Goal: Task Accomplishment & Management: Use online tool/utility

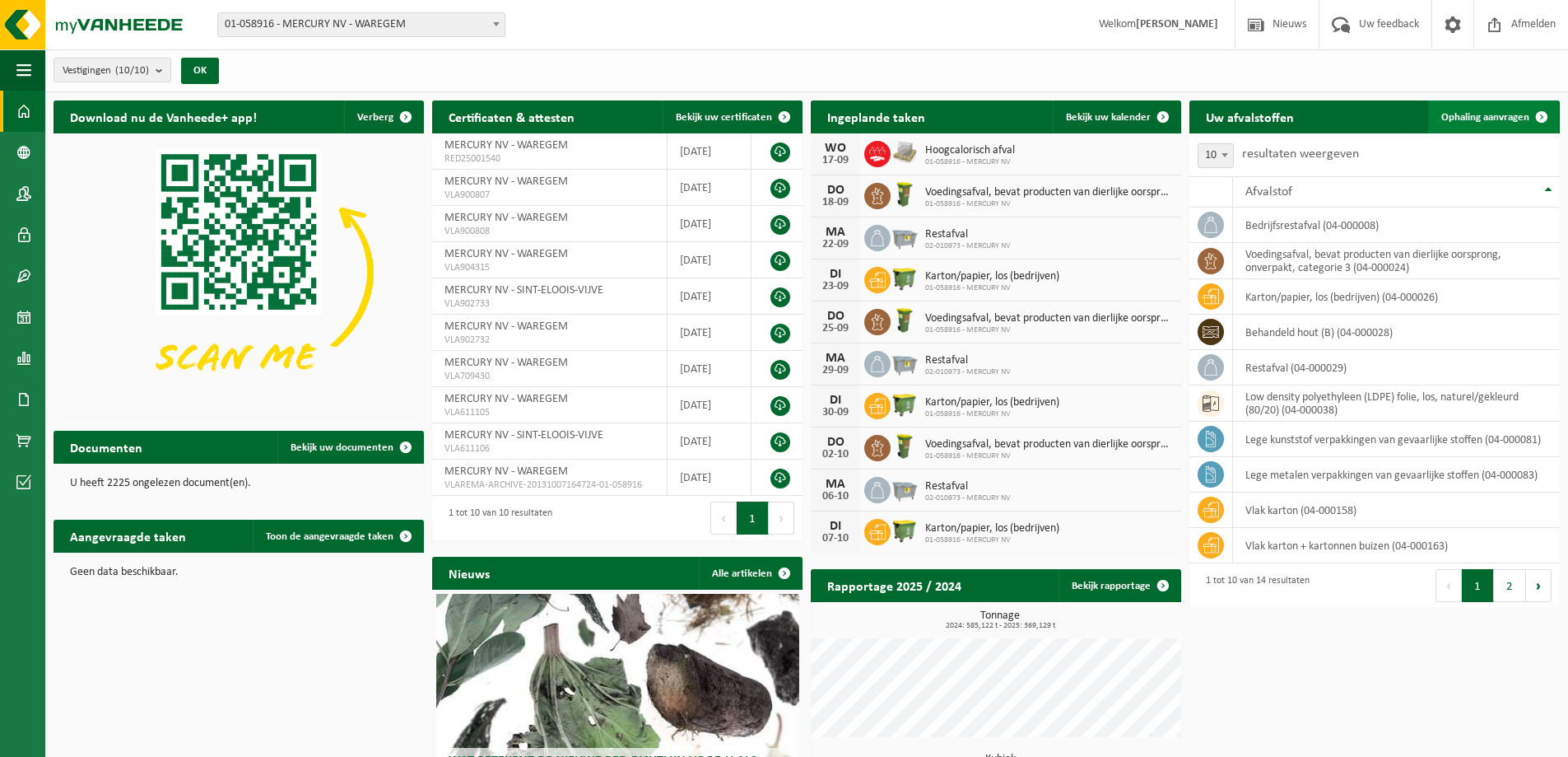
click at [1541, 115] on span at bounding box center [1542, 117] width 33 height 33
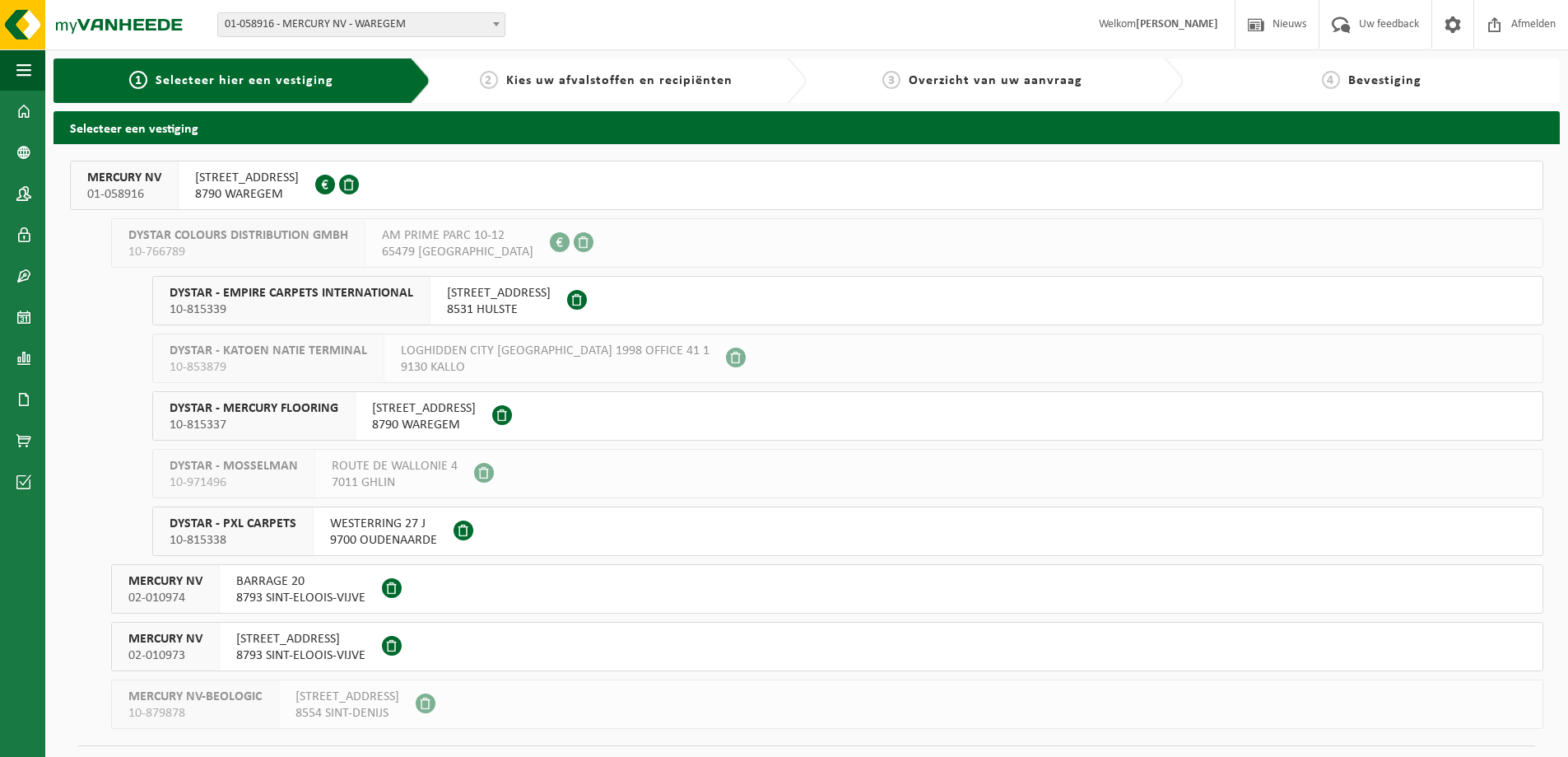
click at [267, 172] on span "[STREET_ADDRESS]" at bounding box center [246, 178] width 103 height 16
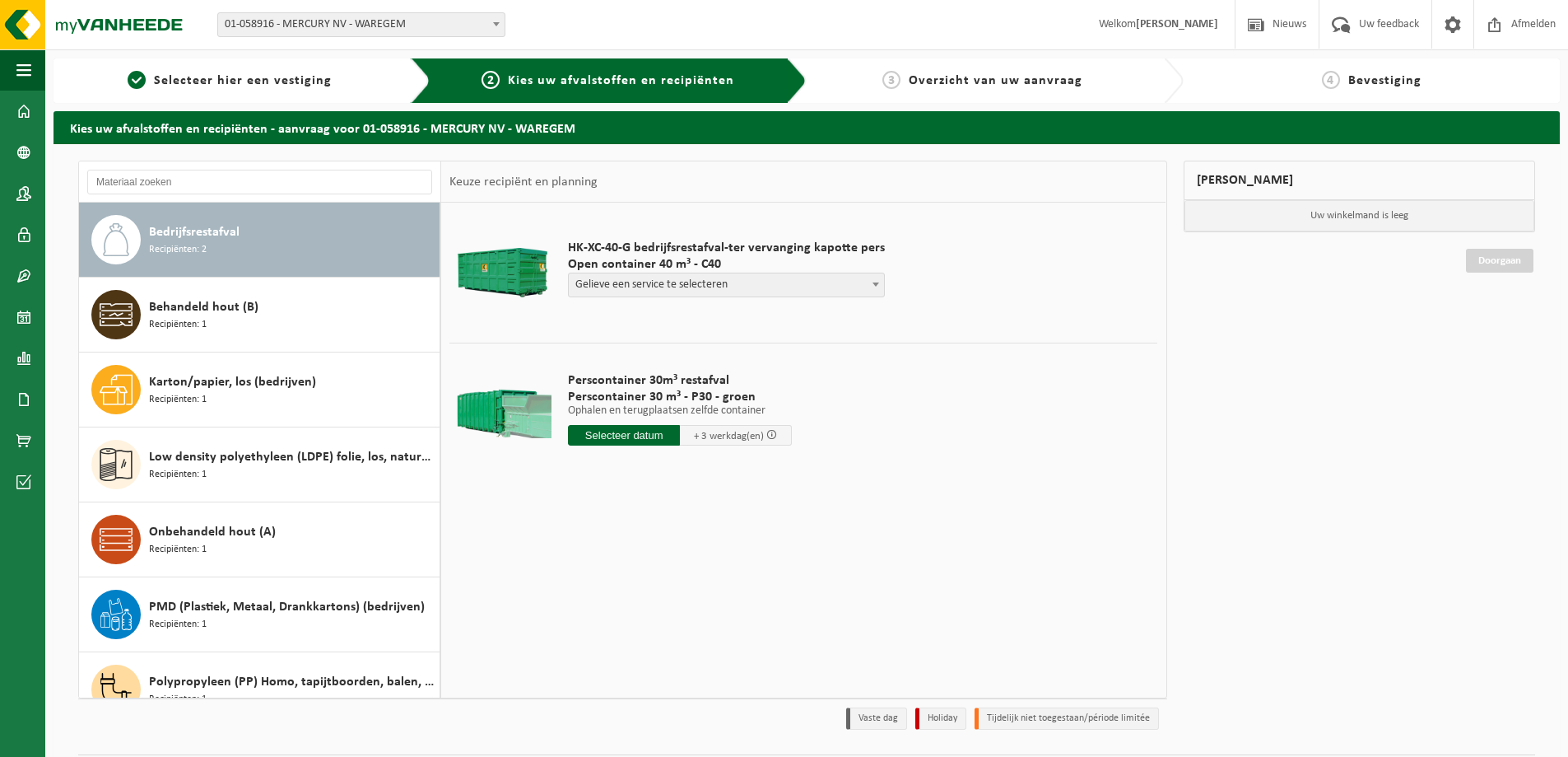
click at [607, 286] on span "Gelieve een service te selecteren" at bounding box center [726, 285] width 316 height 23
select select "P2PL-VEL-055328_HK-XC-40-GN-00_04-000008_46"
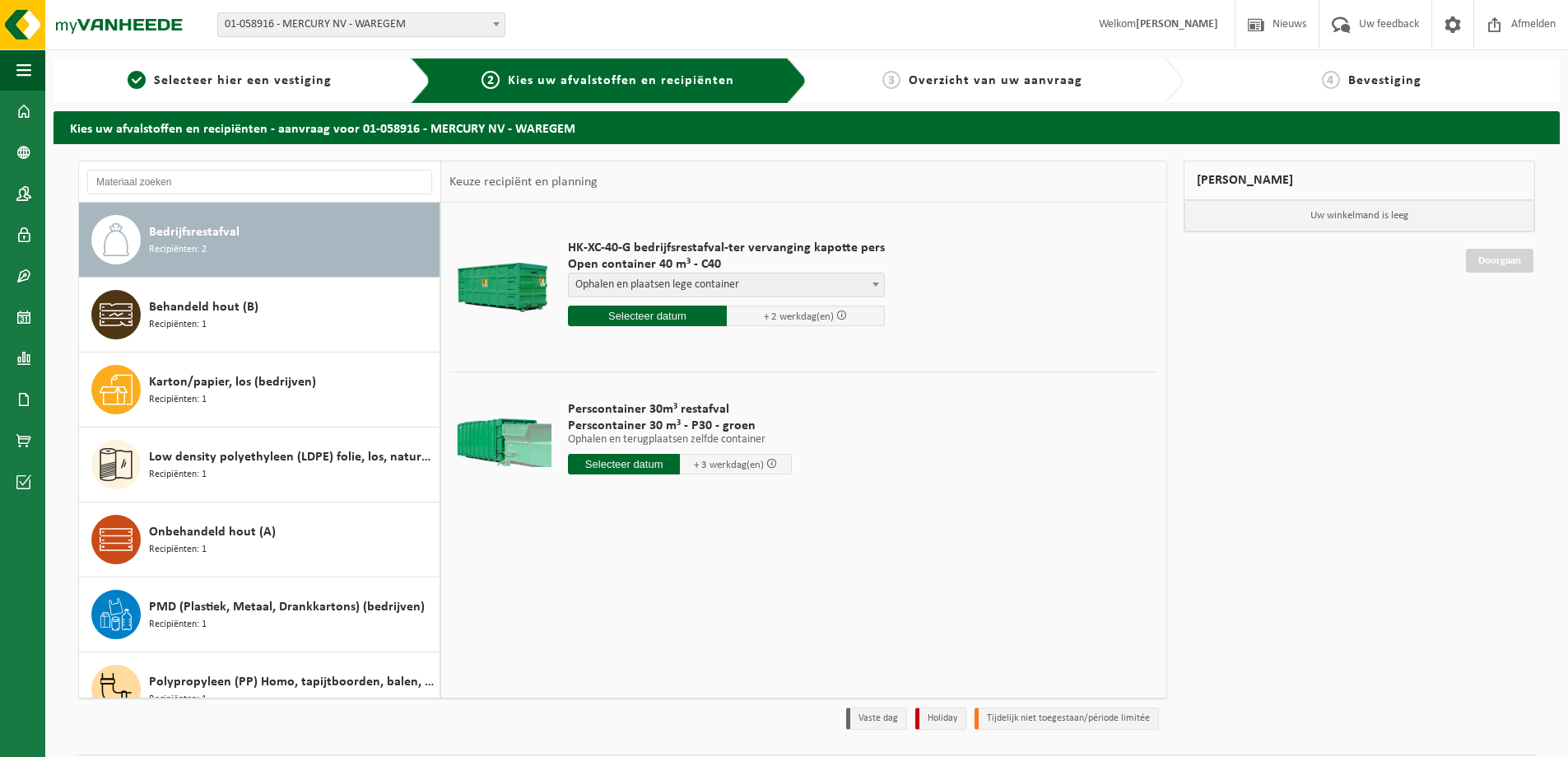
click at [641, 310] on input "text" at bounding box center [647, 316] width 159 height 21
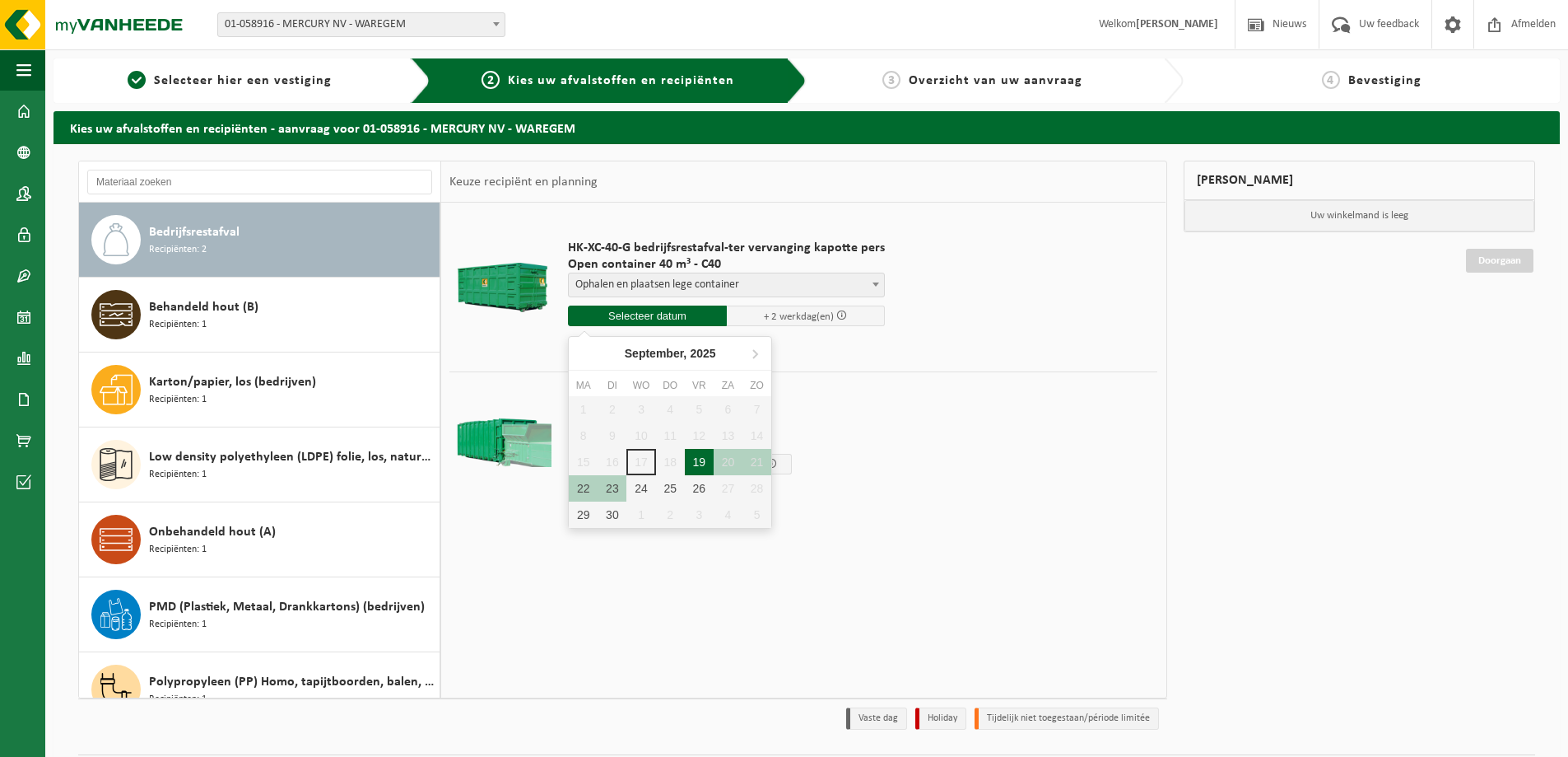
click at [694, 464] on div "19" at bounding box center [699, 462] width 29 height 26
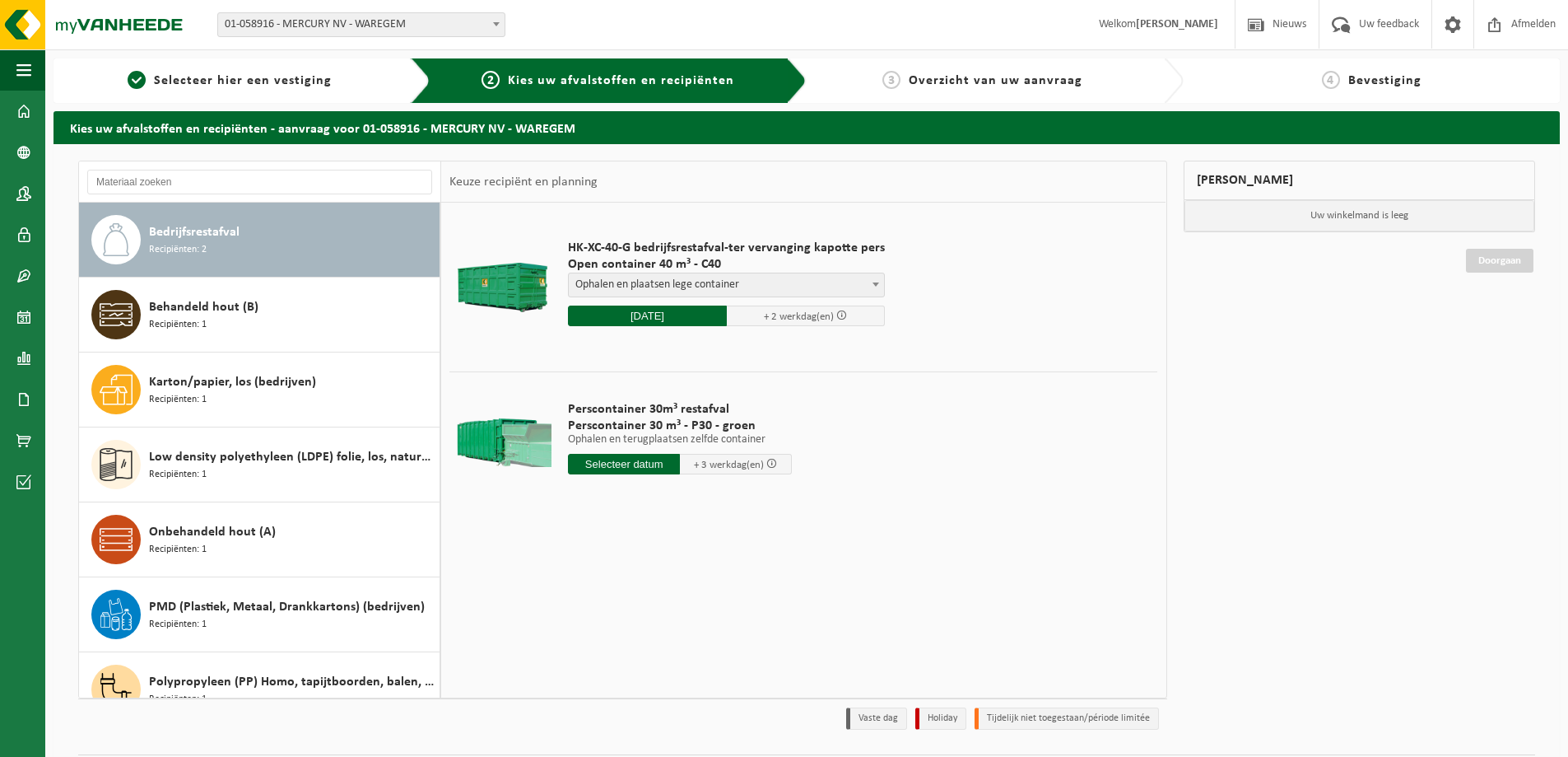
type input "Van 2025-09-19"
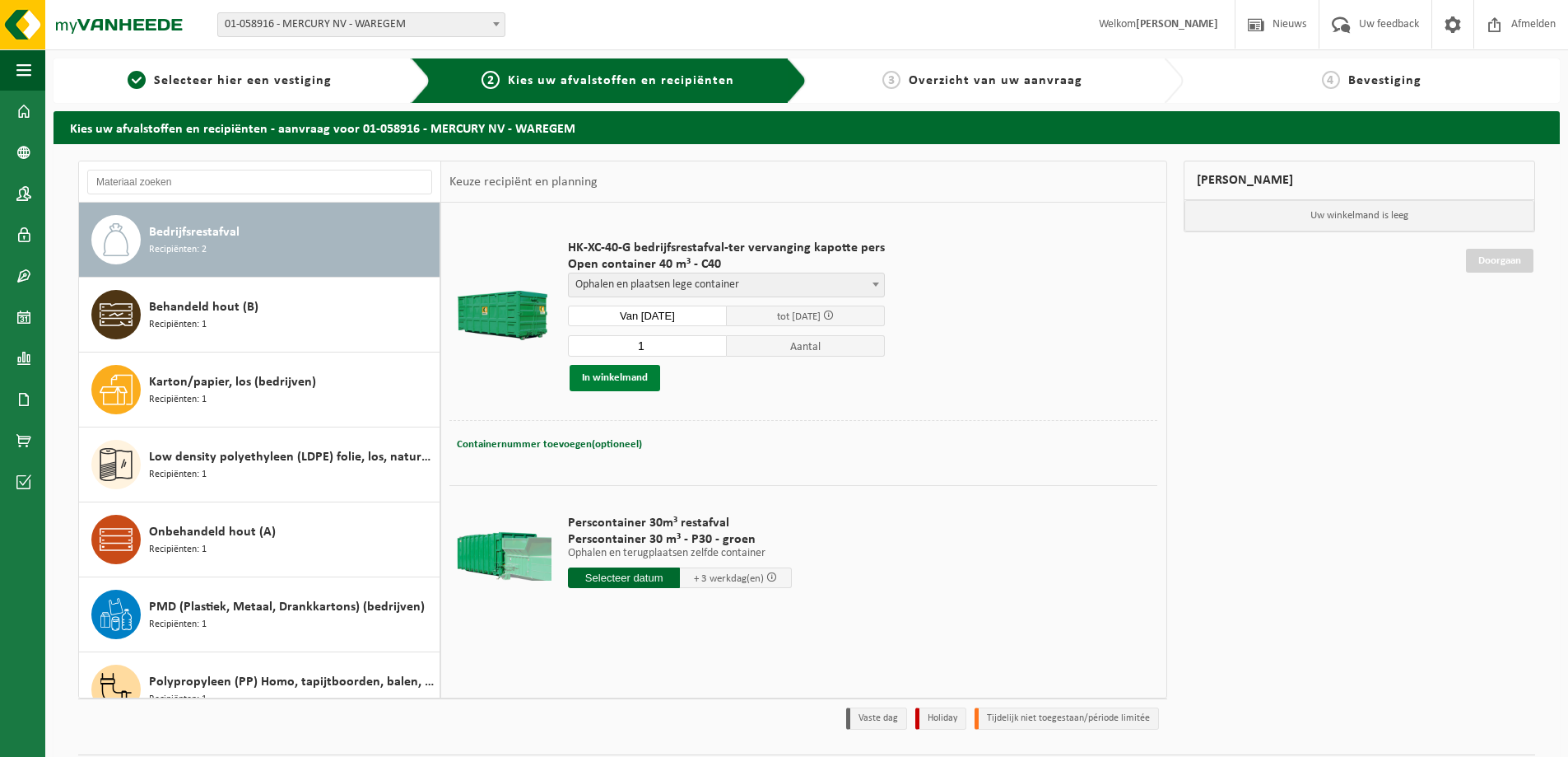
click at [598, 379] on button "In winkelmand" at bounding box center [614, 377] width 91 height 26
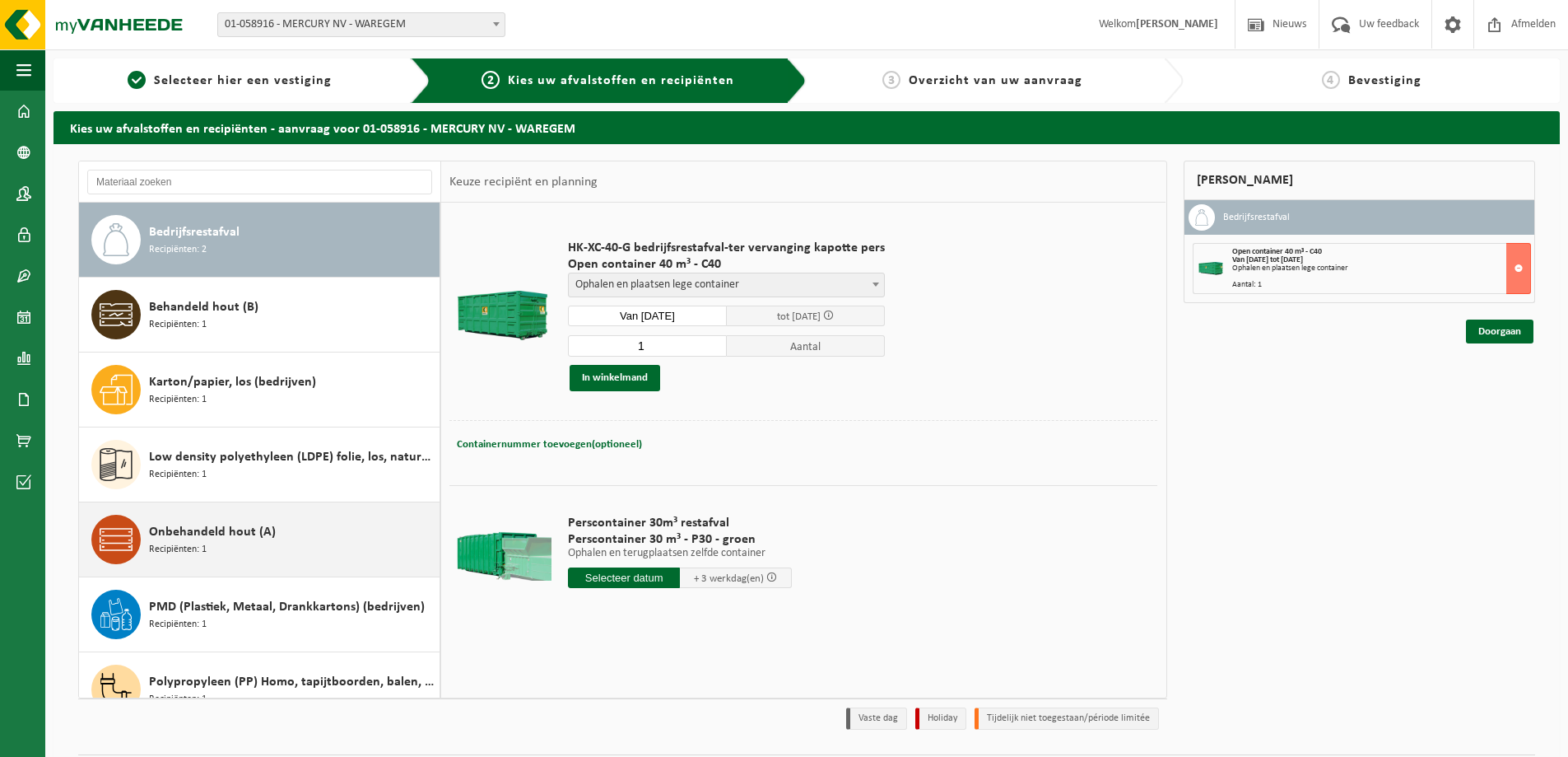
click at [209, 536] on span "Onbehandeld hout (A)" at bounding box center [212, 532] width 127 height 20
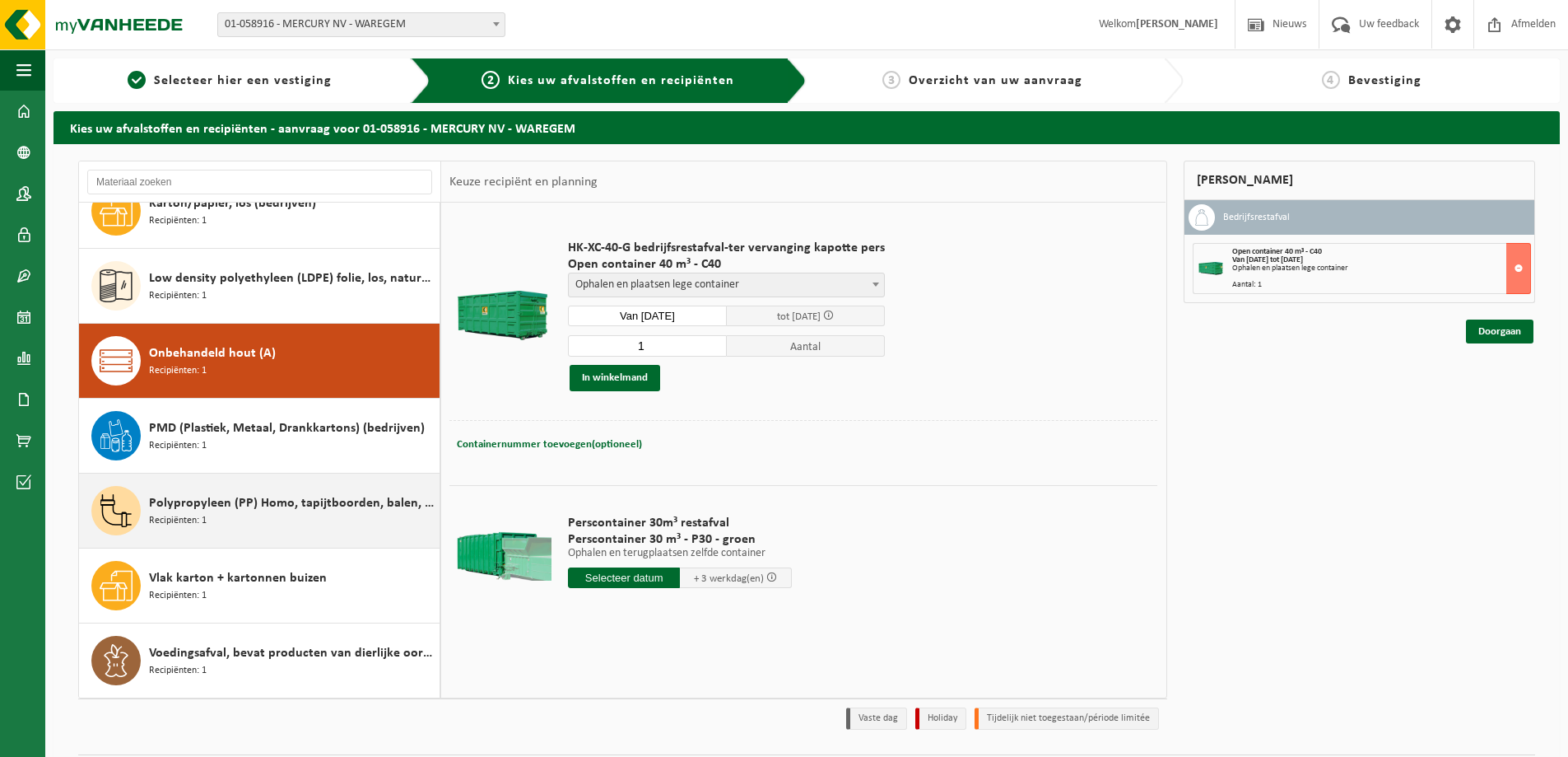
scroll to position [179, 0]
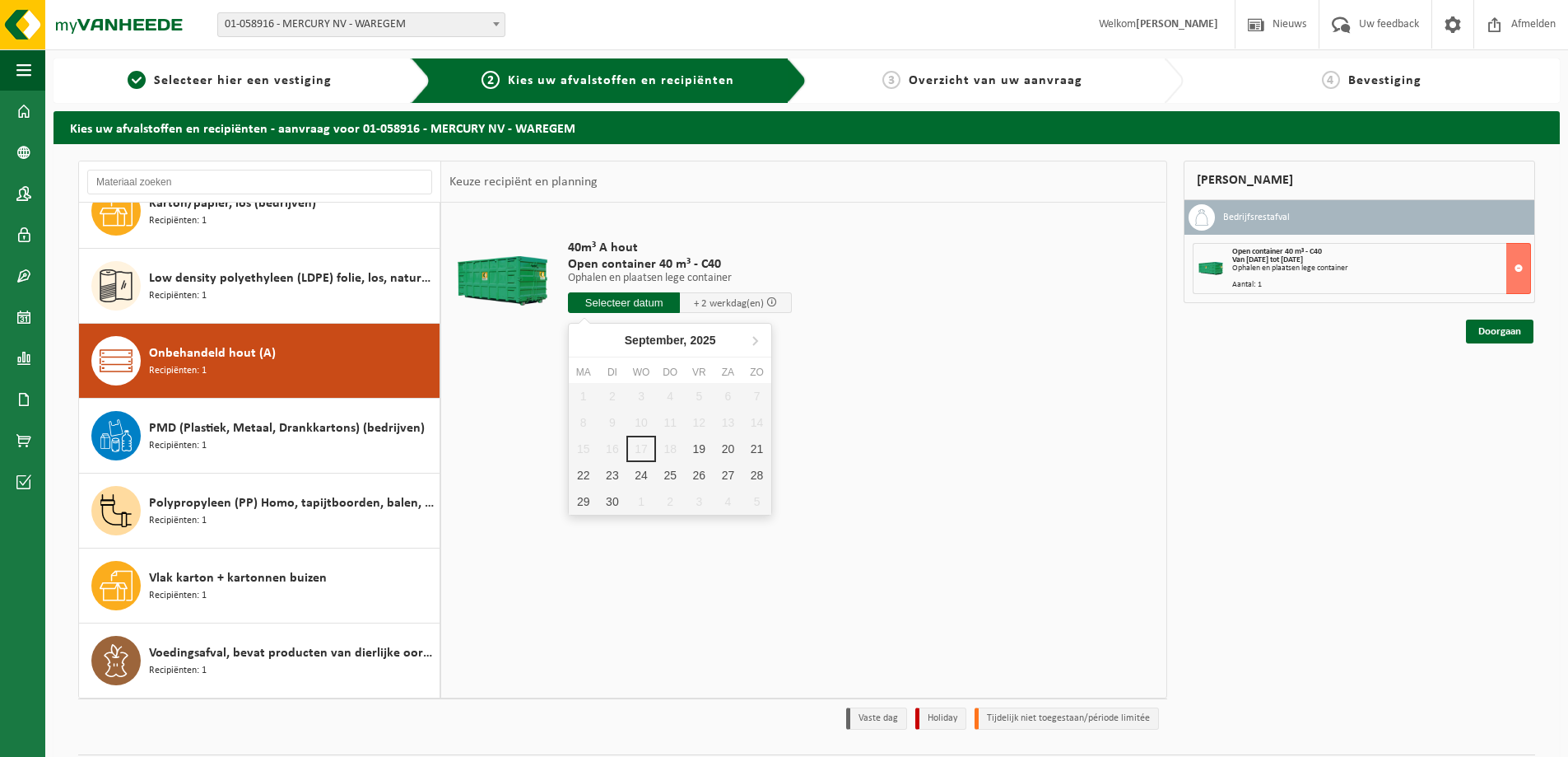
click at [605, 308] on input "text" at bounding box center [623, 302] width 112 height 21
click at [694, 455] on div "19" at bounding box center [699, 448] width 29 height 26
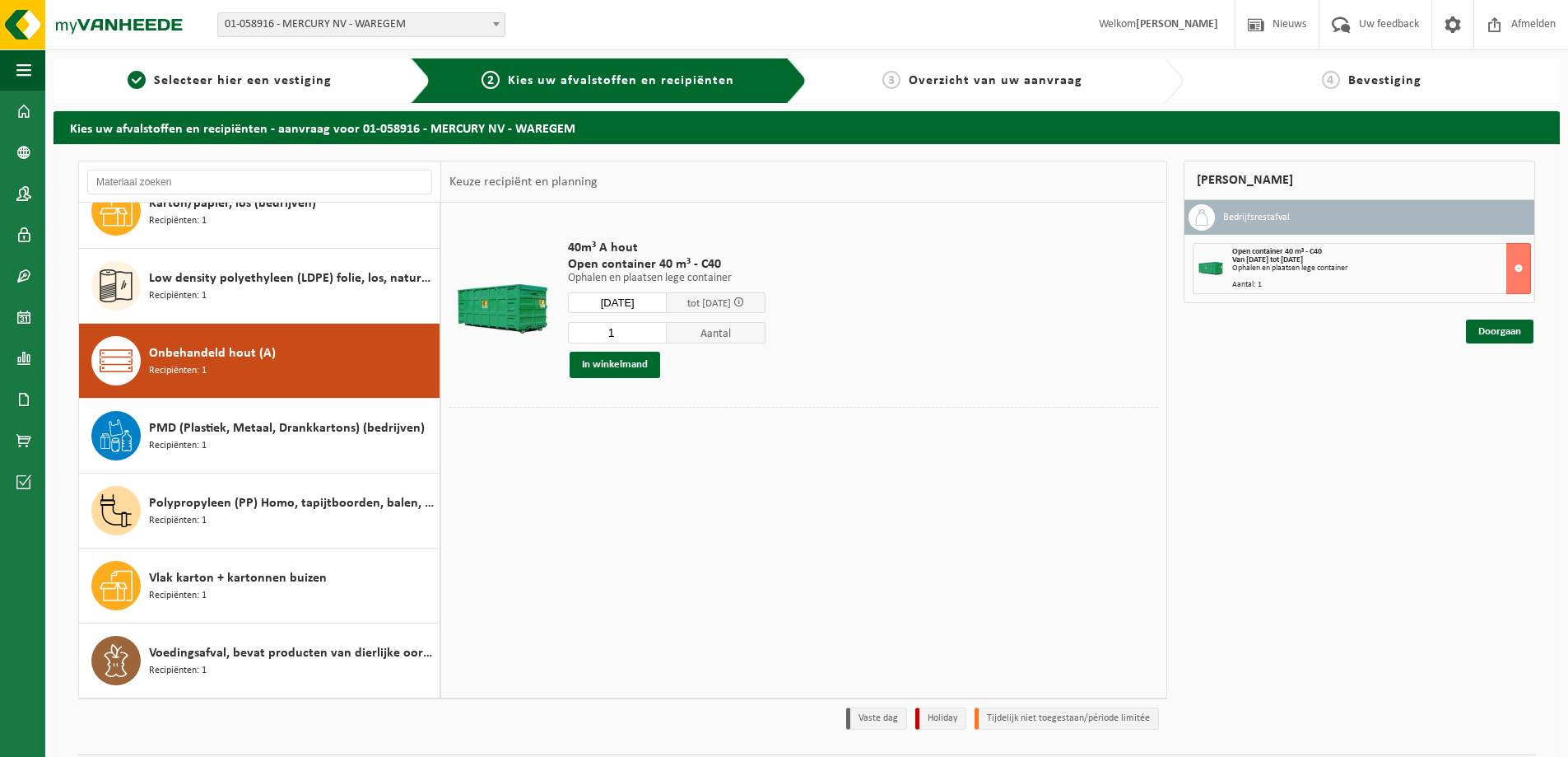
type input "Van 2025-09-19"
click at [635, 378] on div "40m³ A hout Open container 40 m³ - C40 Ophalen en plaatsen lege container Ophal…" at bounding box center [667, 309] width 214 height 171
click at [630, 371] on button "In winkelmand" at bounding box center [614, 365] width 91 height 26
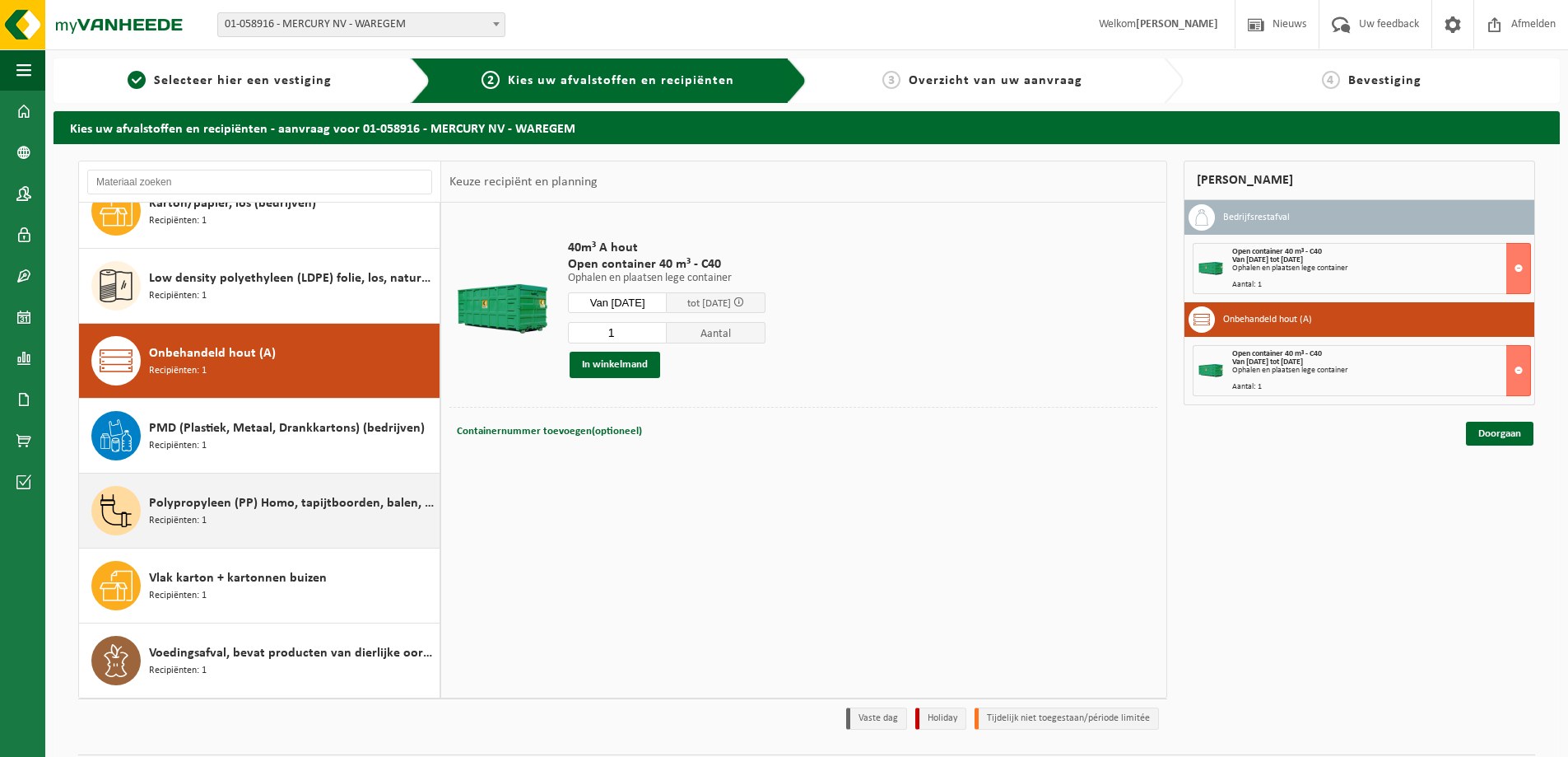
scroll to position [48, 0]
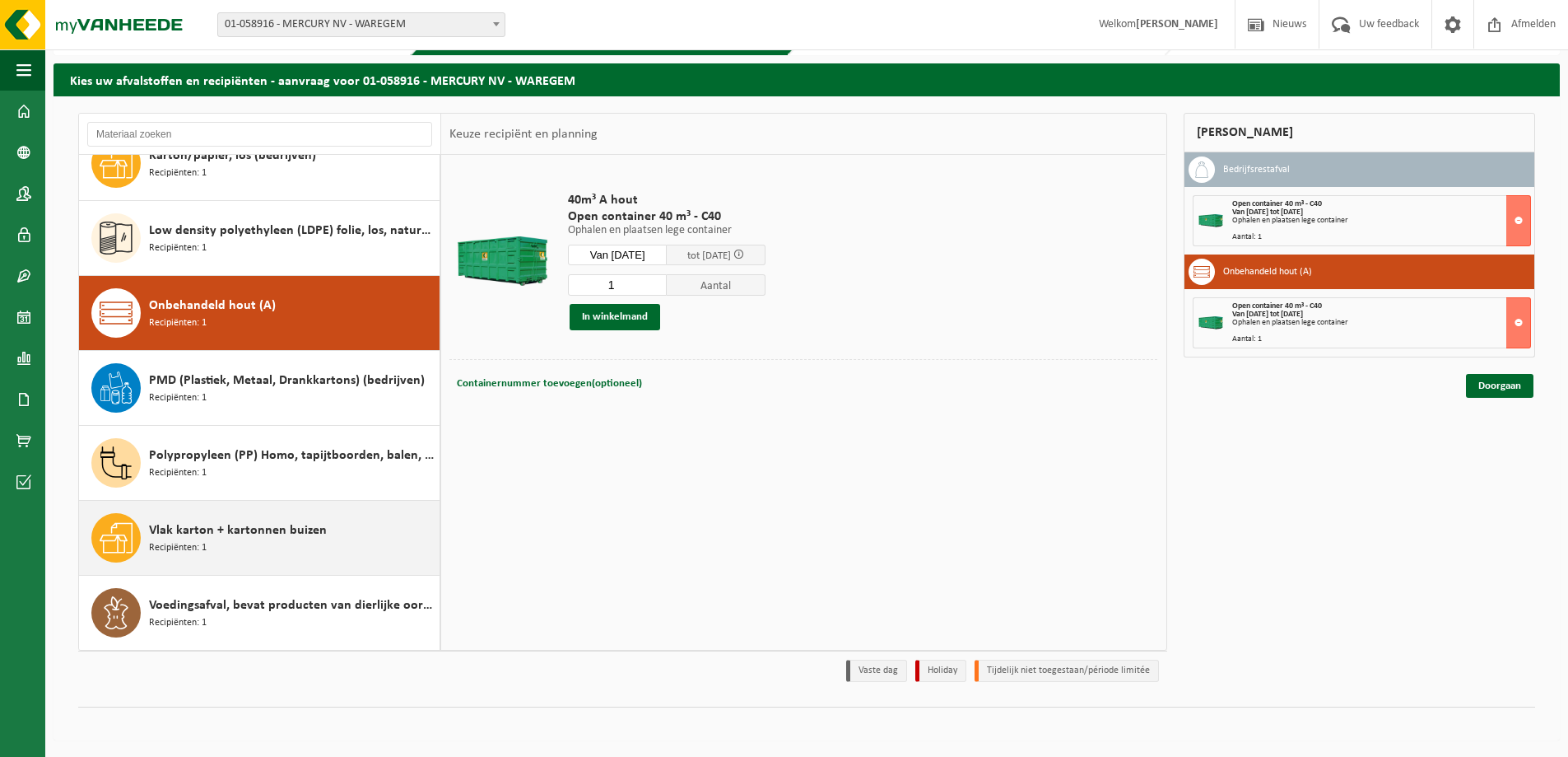
click at [181, 545] on span "Recipiënten: 1" at bounding box center [178, 547] width 58 height 15
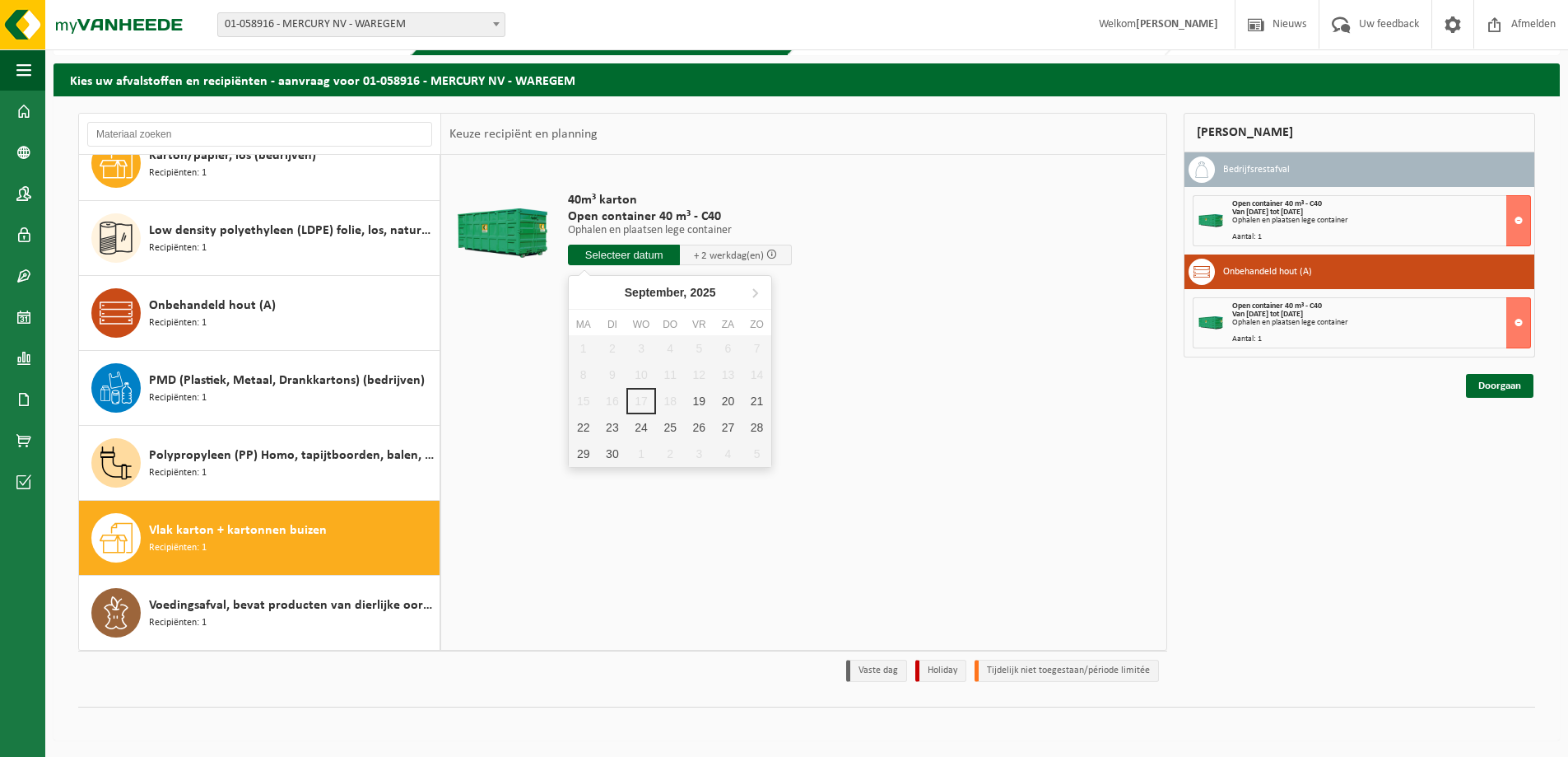
drag, startPoint x: 614, startPoint y: 265, endPoint x: 607, endPoint y: 274, distance: 11.4
click at [614, 264] on input "text" at bounding box center [623, 255] width 112 height 21
click at [702, 408] on div "19" at bounding box center [699, 401] width 29 height 26
type input "Van 2025-09-19"
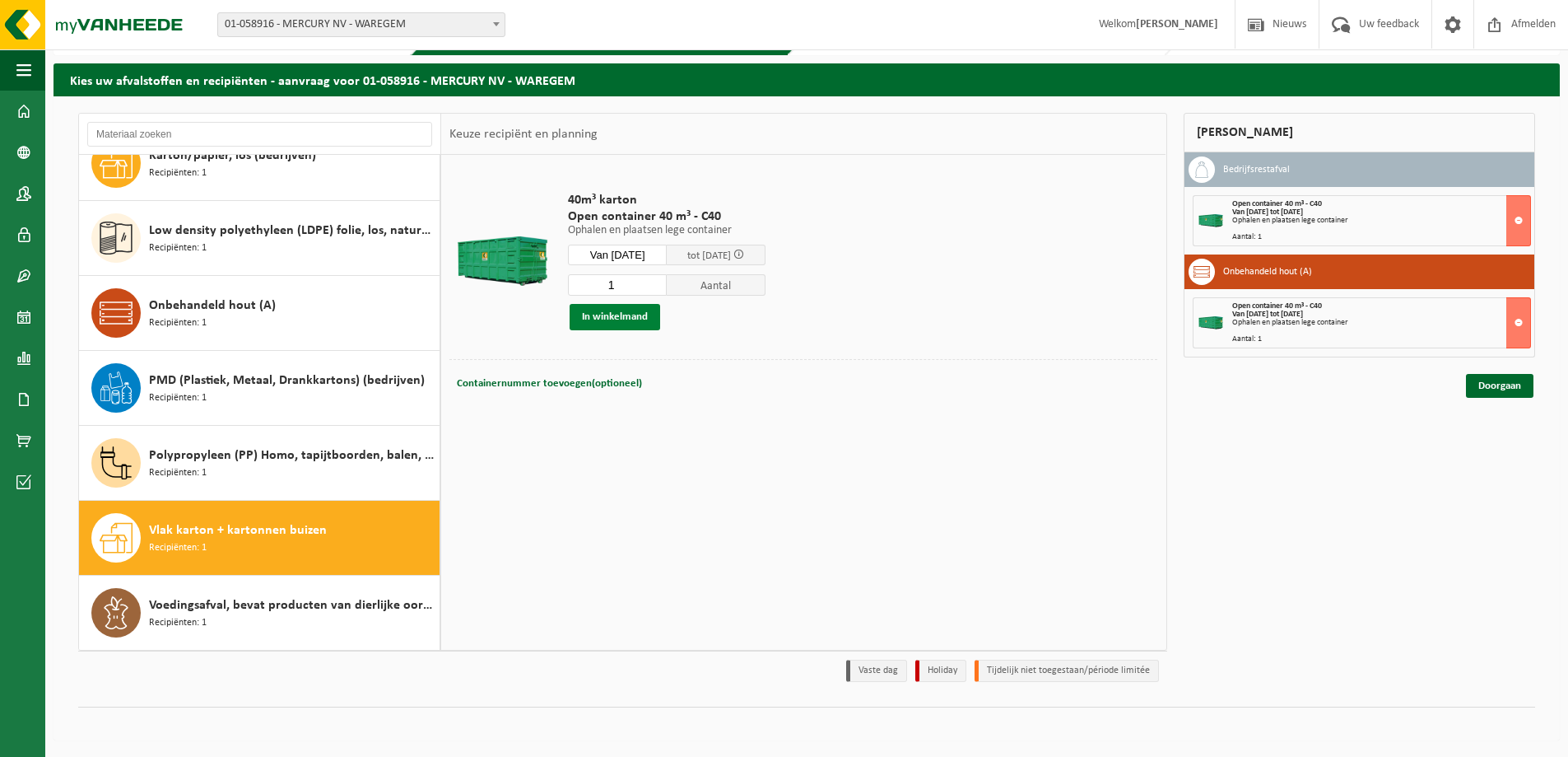
click at [614, 320] on button "In winkelmand" at bounding box center [614, 317] width 91 height 26
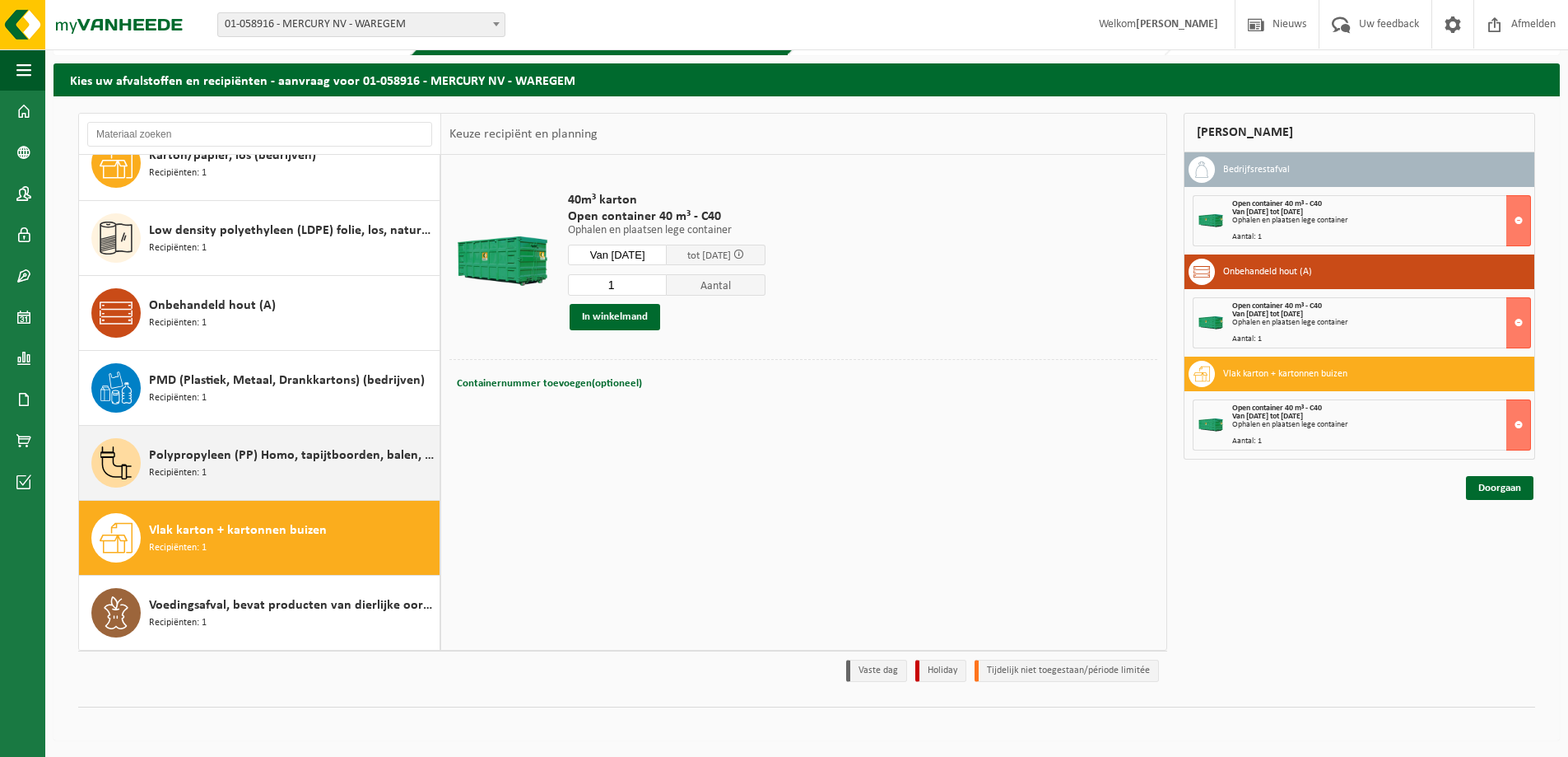
scroll to position [14, 0]
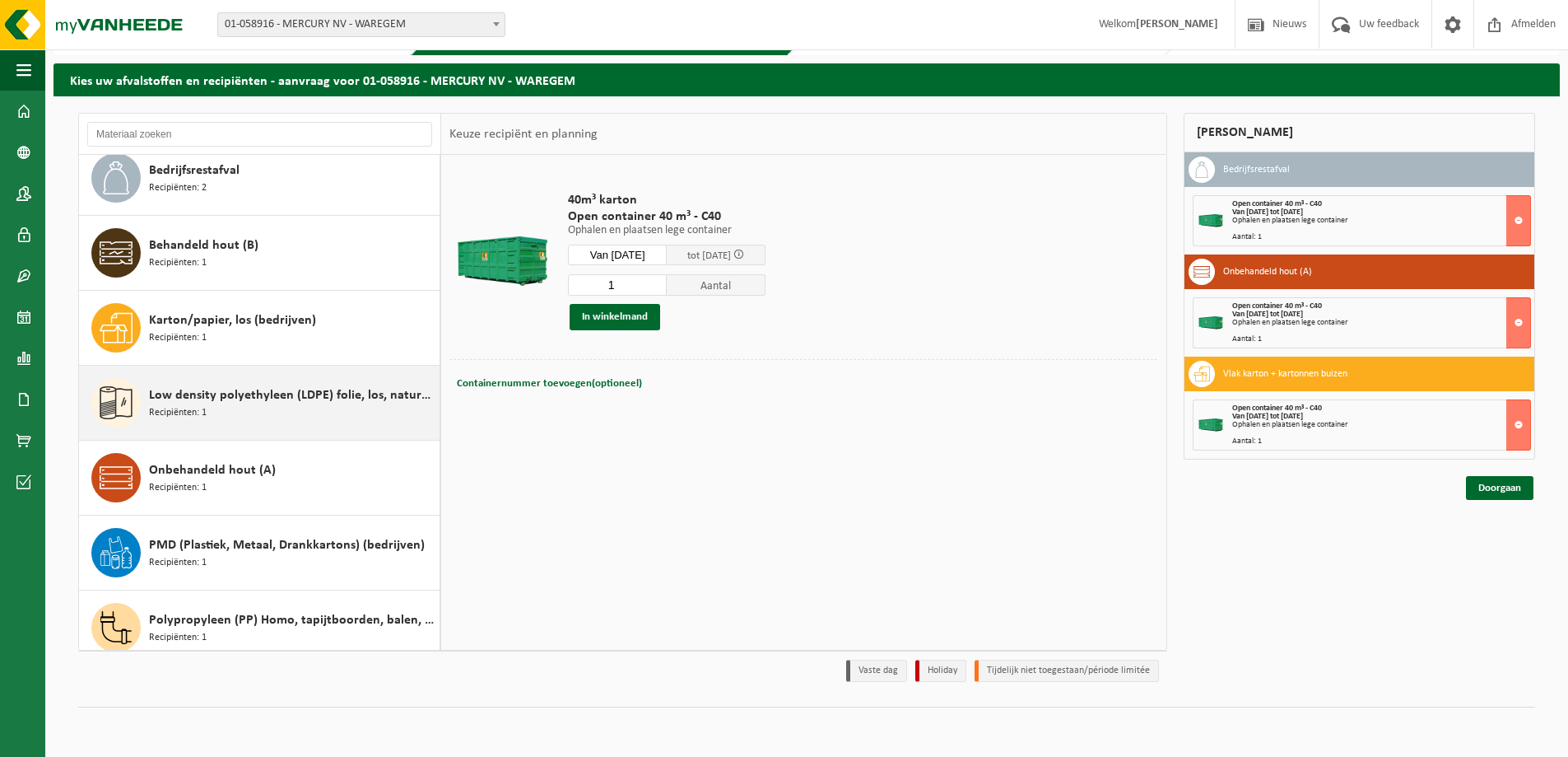
click at [211, 399] on span "Low density polyethyleen (LDPE) folie, los, naturel/gekleurd (80/20)" at bounding box center [292, 395] width 286 height 20
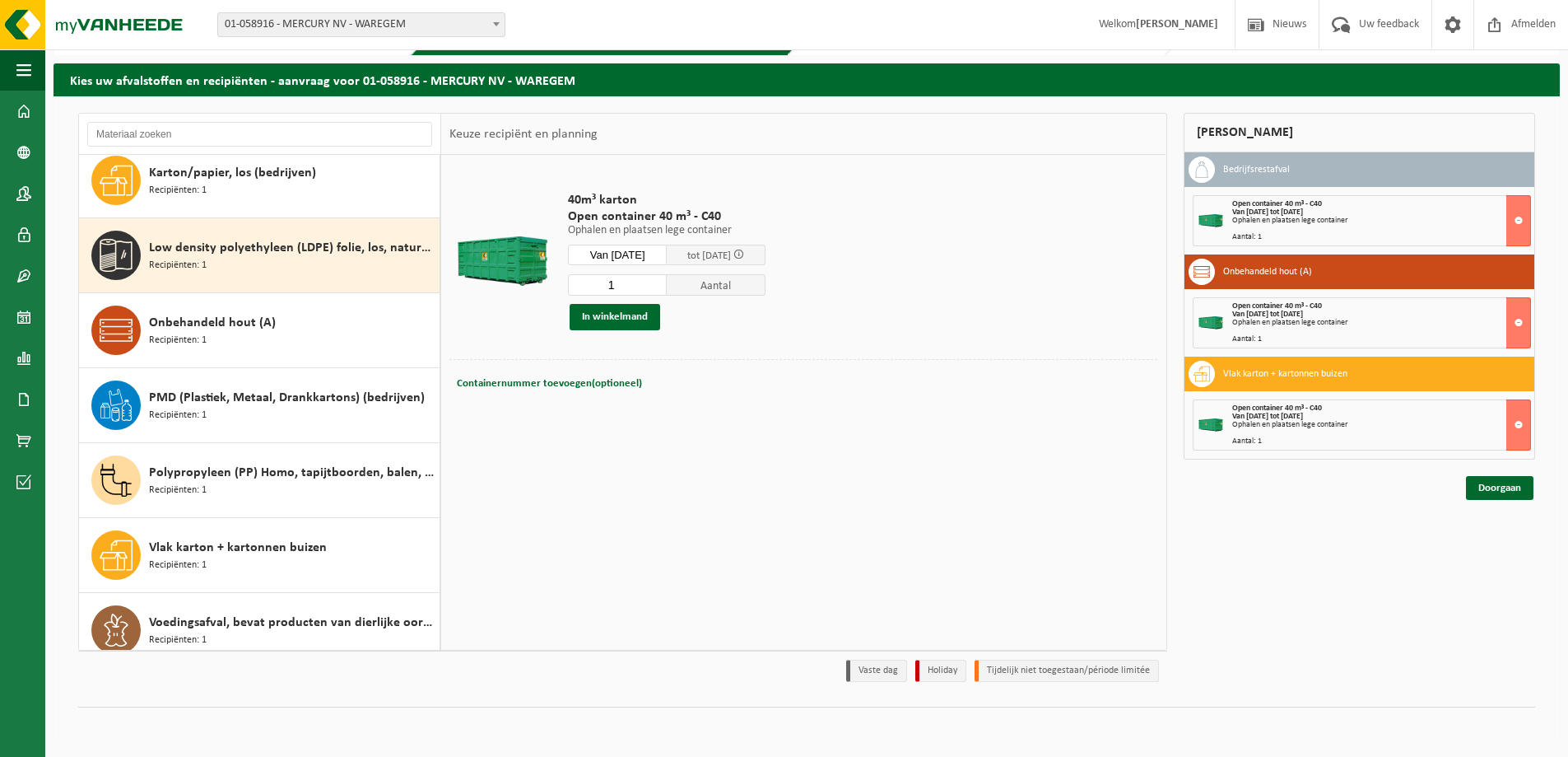
scroll to position [179, 0]
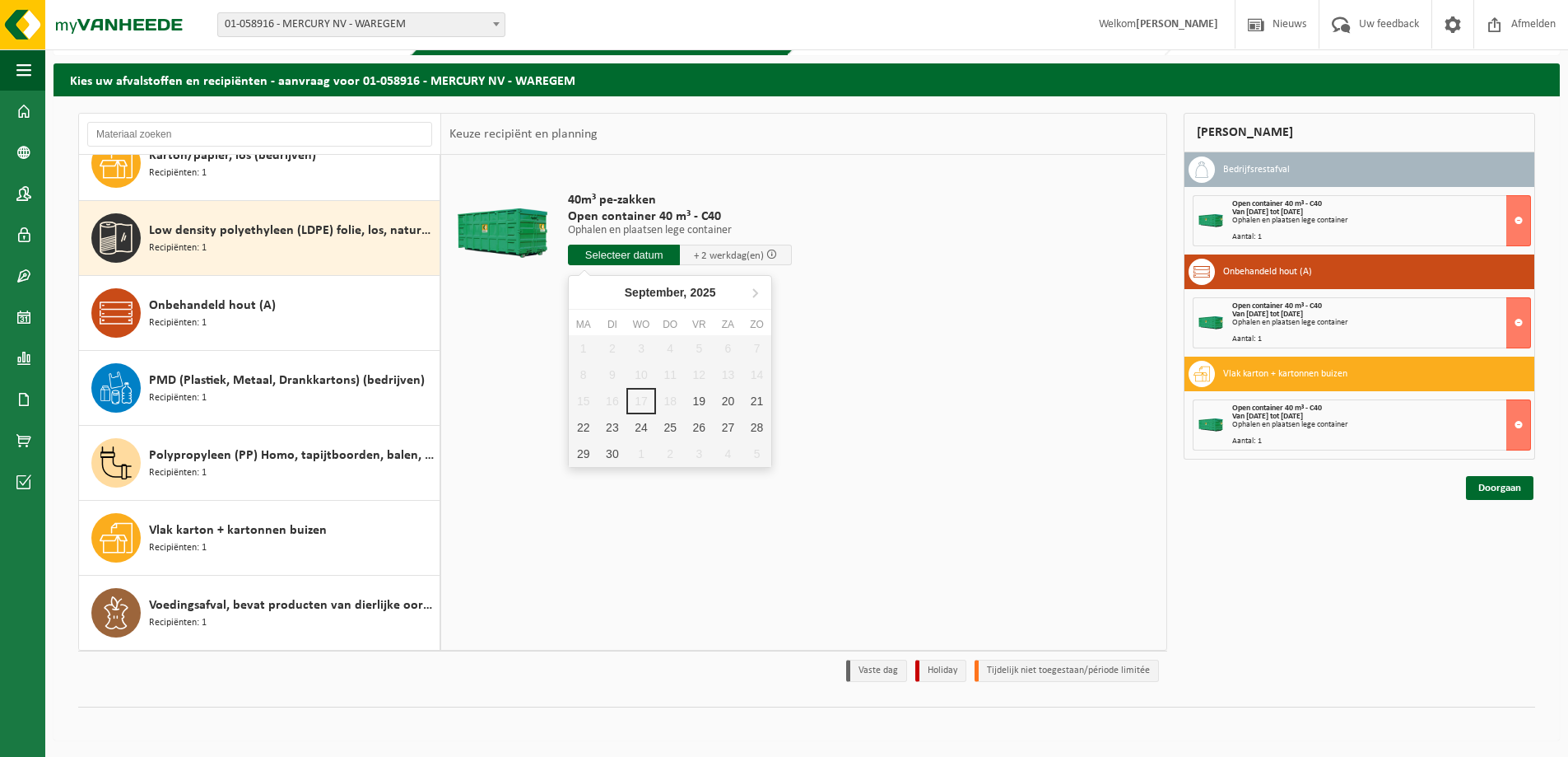
click at [648, 253] on input "text" at bounding box center [623, 255] width 112 height 21
click at [693, 401] on div "19" at bounding box center [699, 401] width 29 height 26
type input "Van 2025-09-19"
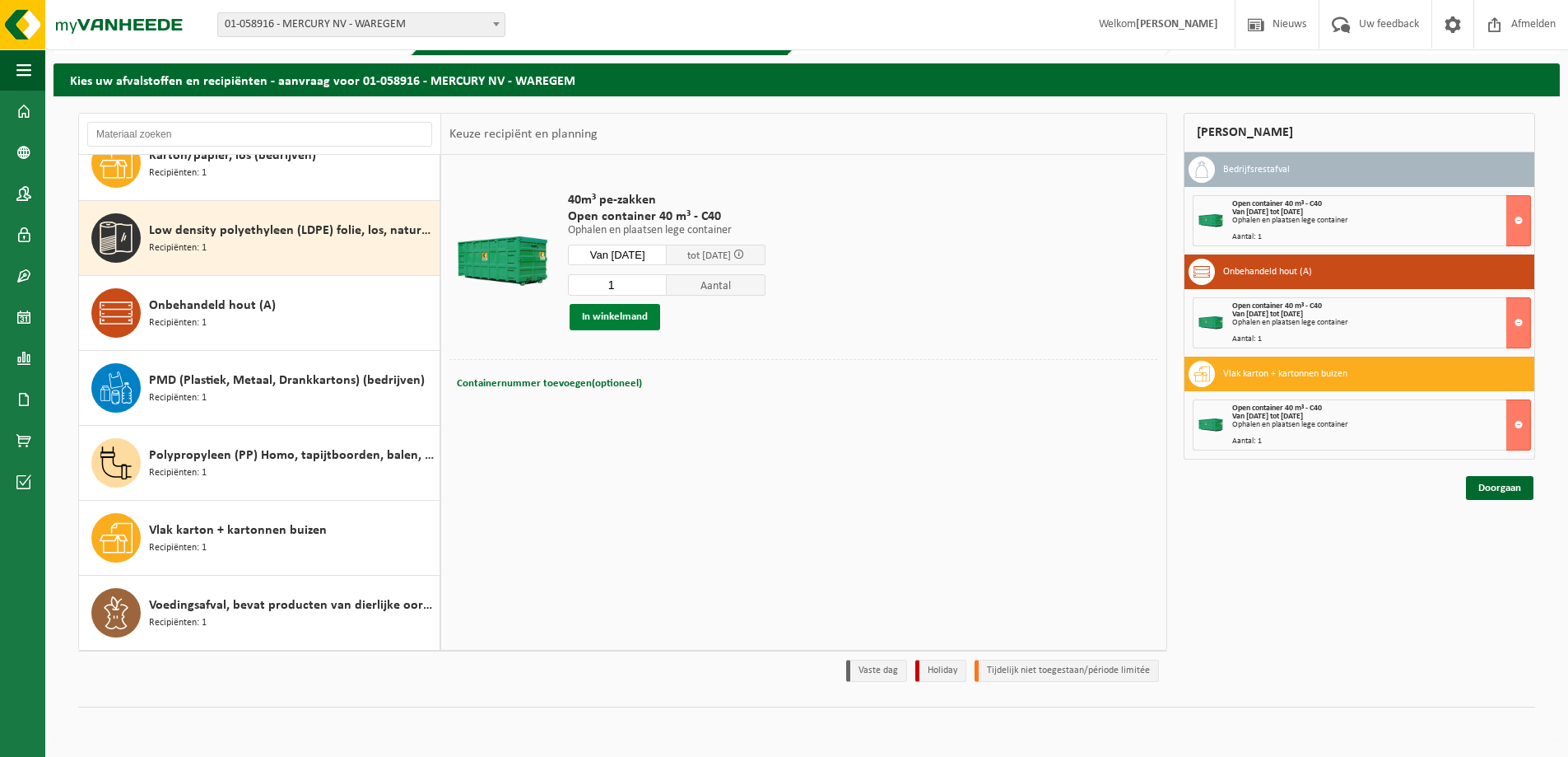
click at [613, 316] on button "In winkelmand" at bounding box center [614, 317] width 91 height 26
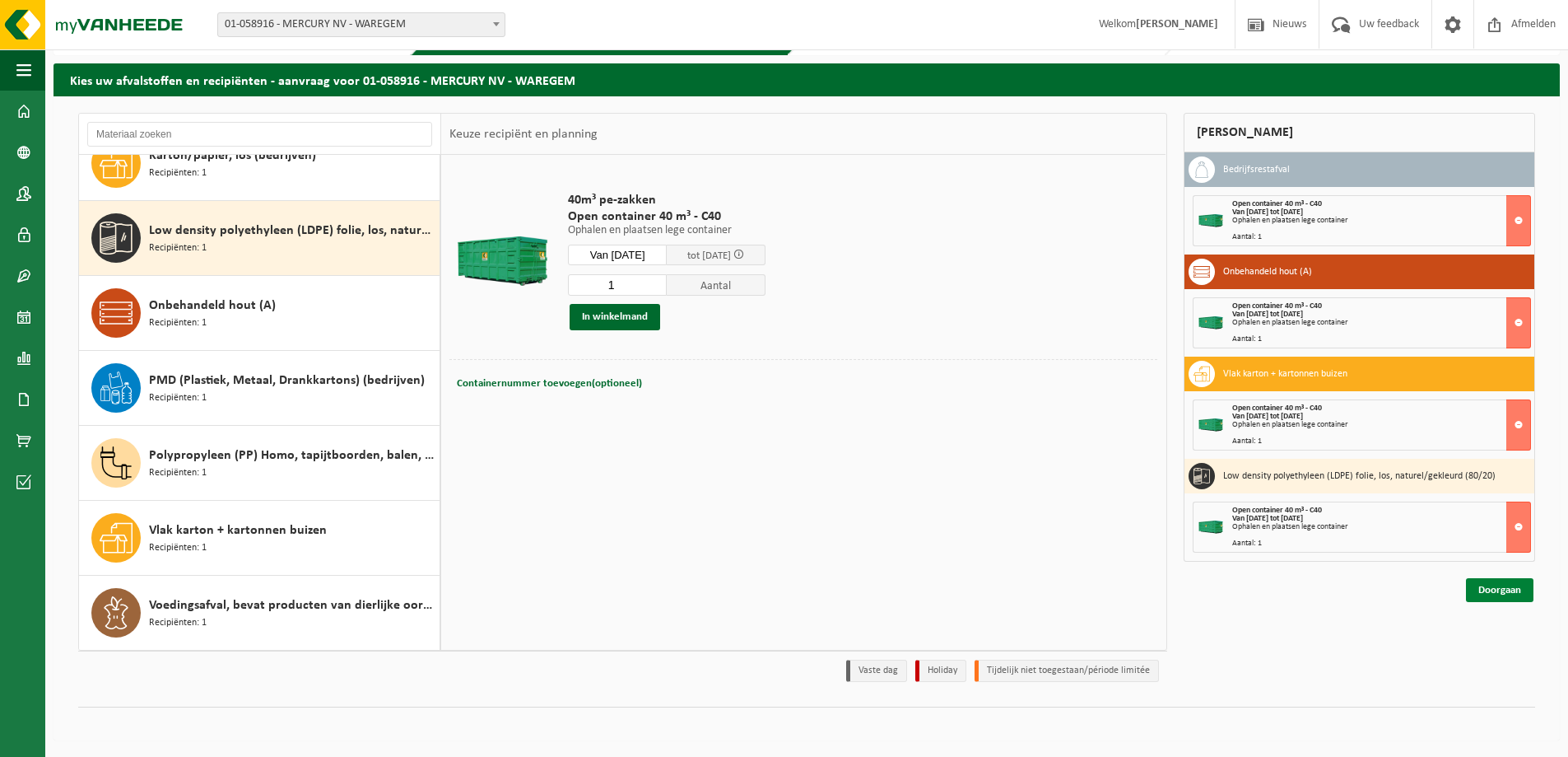
click at [1510, 592] on link "Doorgaan" at bounding box center [1500, 590] width 67 height 24
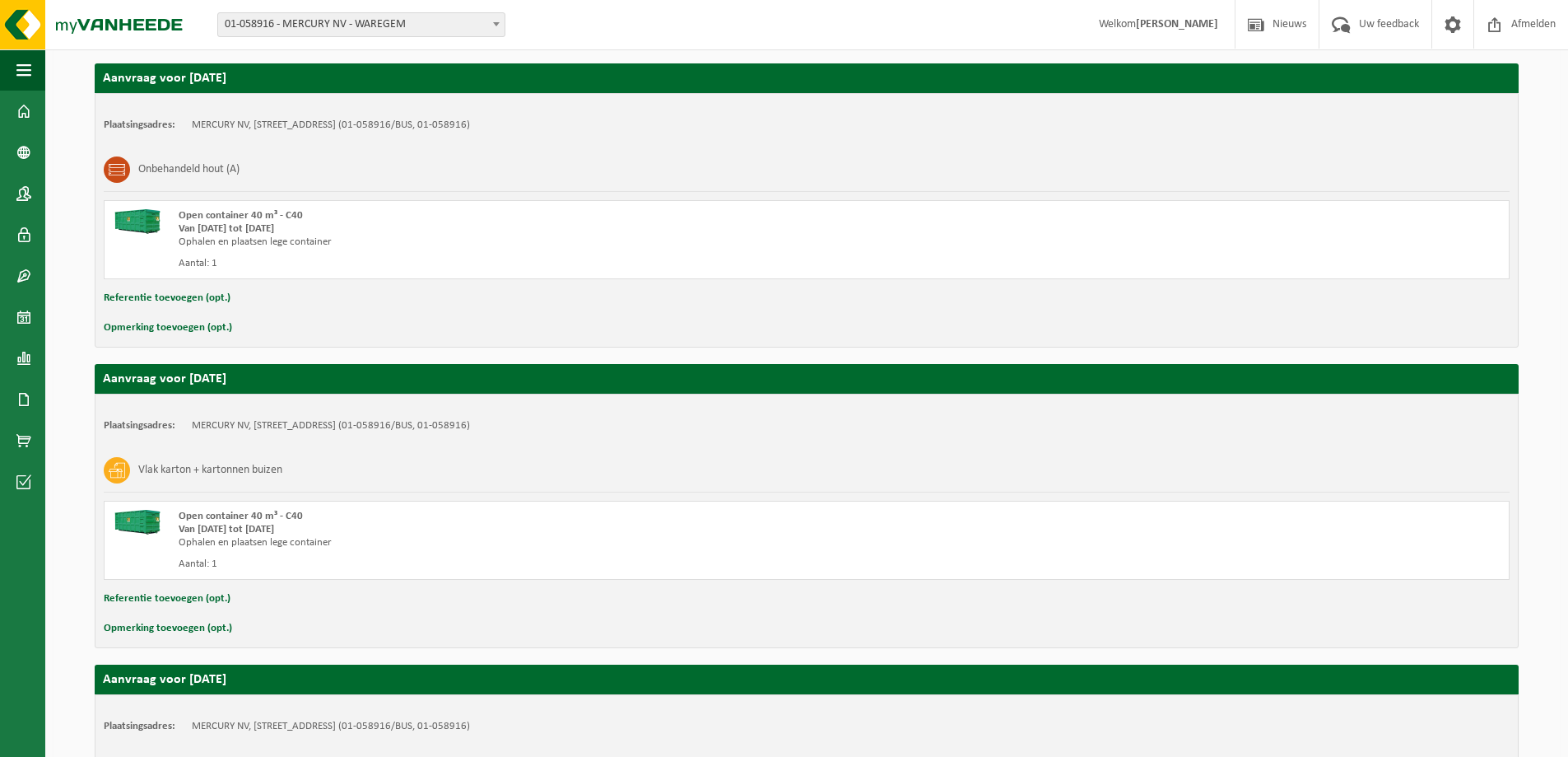
scroll to position [852, 0]
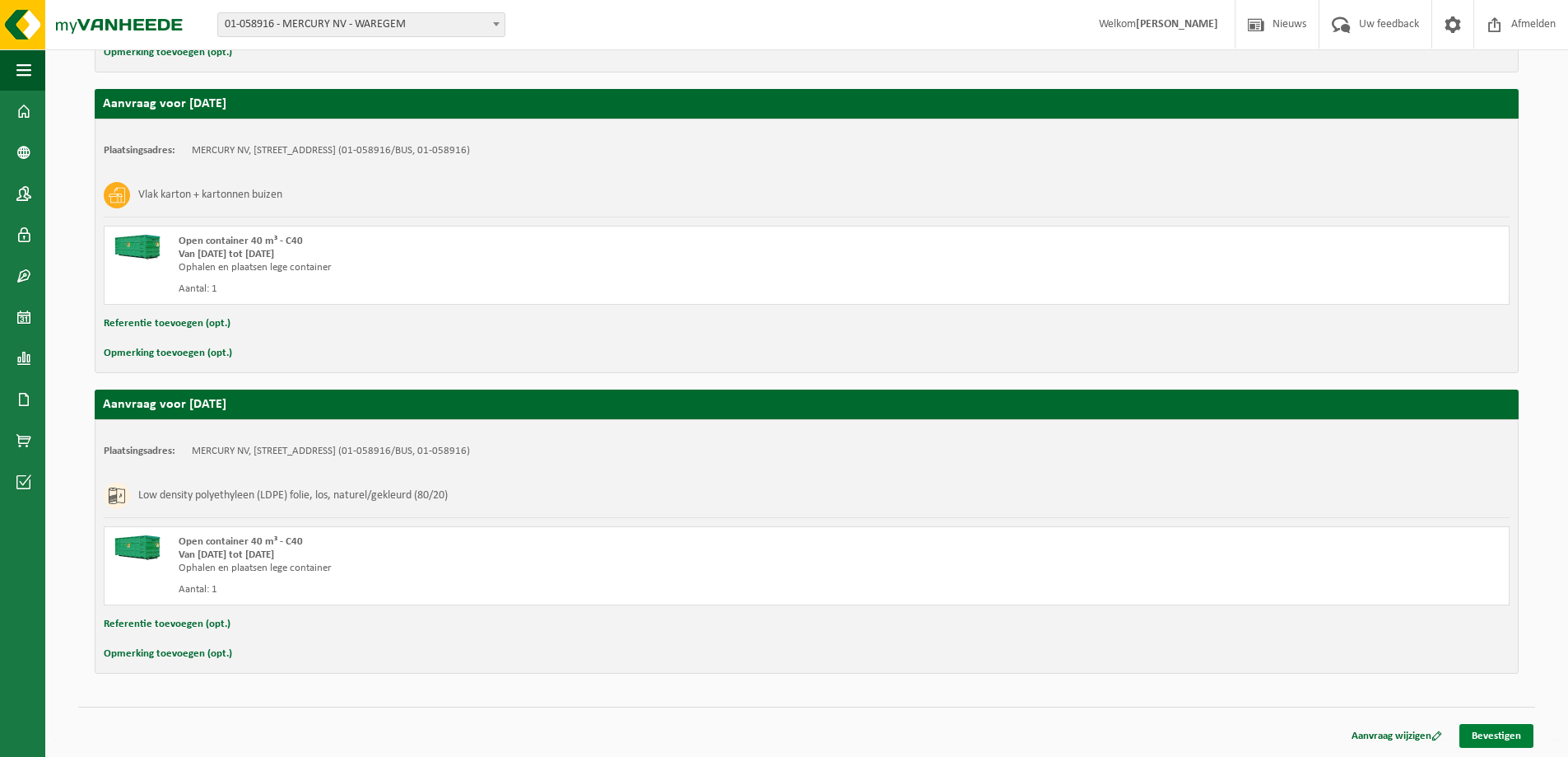
click at [1491, 727] on link "Bevestigen" at bounding box center [1497, 735] width 74 height 24
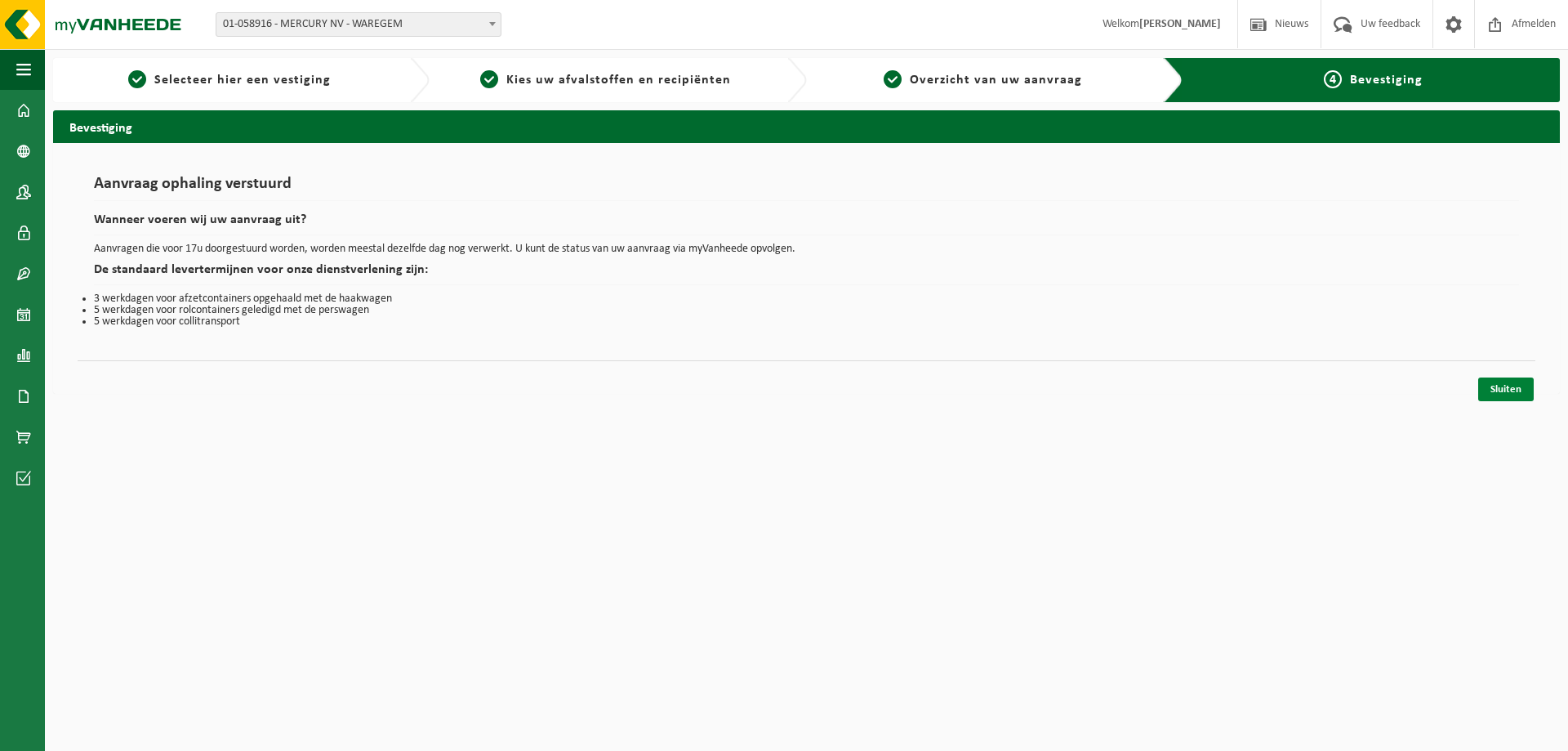
click at [1513, 388] on link "Sluiten" at bounding box center [1506, 389] width 55 height 24
